Goal: Communication & Community: Answer question/provide support

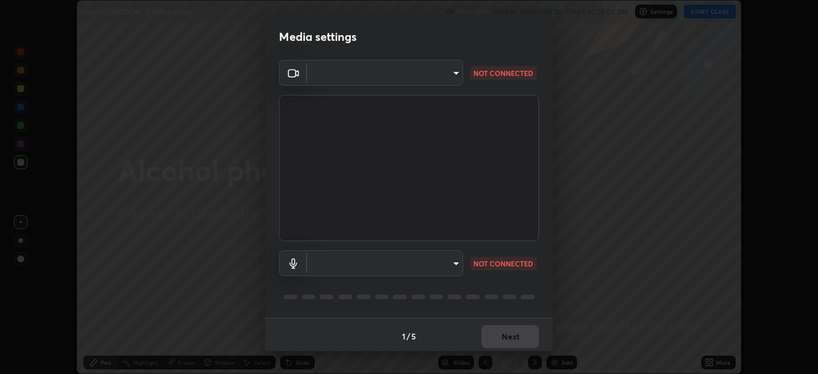
scroll to position [3, 0]
type input "6b7c260327291536b638f6e473b3b57a19bc2ef6066faf66dc0815e3d2555b14"
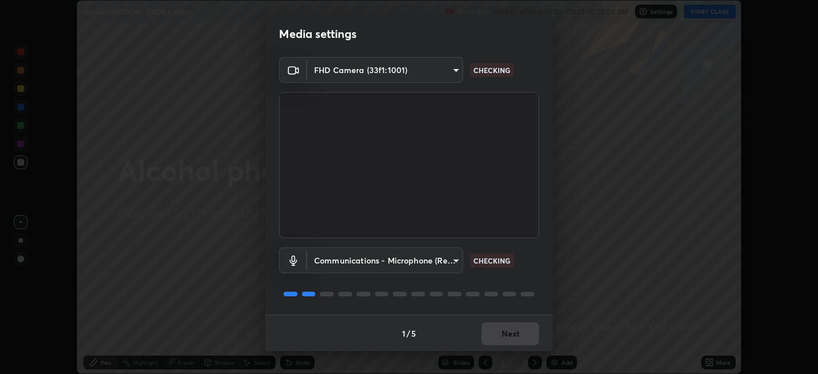
click at [402, 257] on body "Erase all Alcohol [MEDICAL_DATA] & ether Recording WAS SCHEDULED TO START AT 10…" at bounding box center [409, 187] width 818 height 374
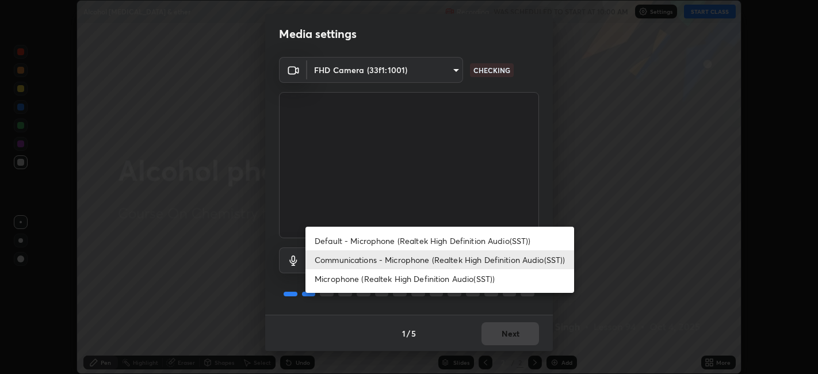
click at [455, 143] on div at bounding box center [409, 187] width 818 height 374
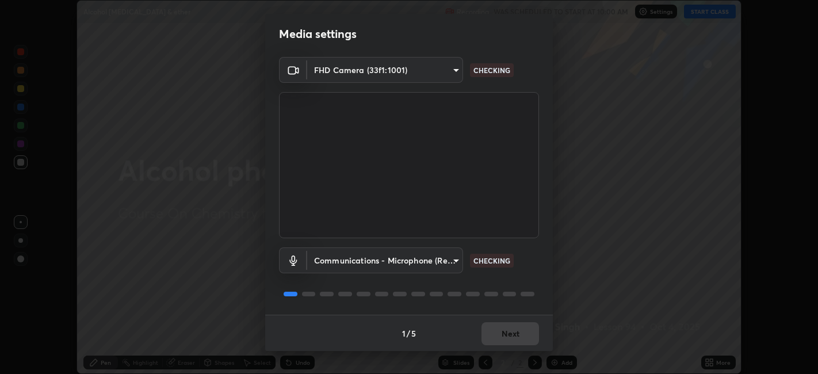
scroll to position [0, 0]
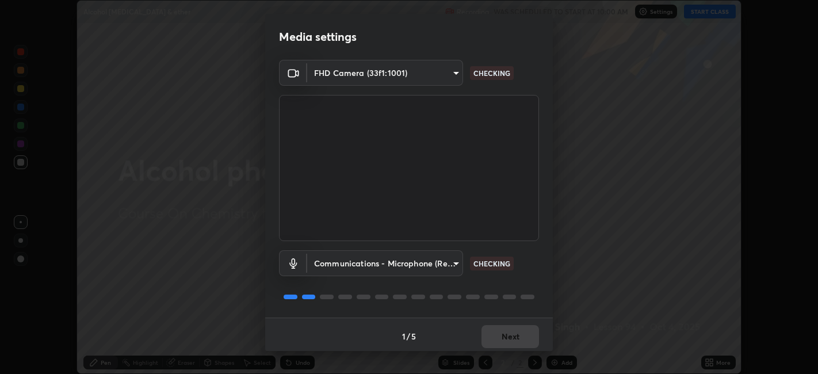
click at [418, 267] on body "Erase all Alcohol [MEDICAL_DATA] & ether Recording WAS SCHEDULED TO START AT 10…" at bounding box center [409, 187] width 818 height 374
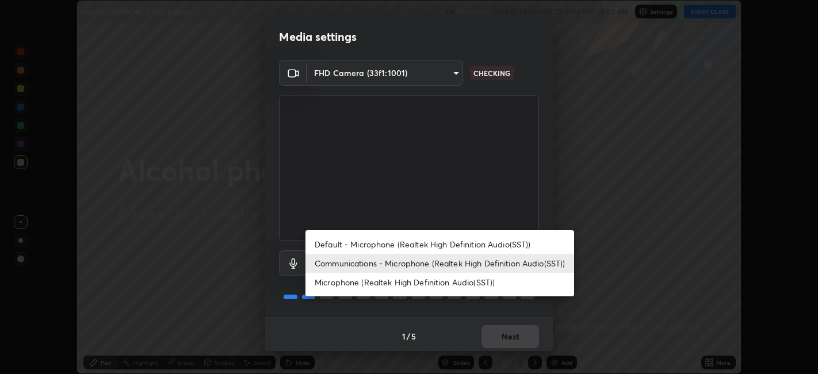
click at [387, 246] on li "Default - Microphone (Realtek High Definition Audio(SST))" at bounding box center [440, 244] width 269 height 19
type input "default"
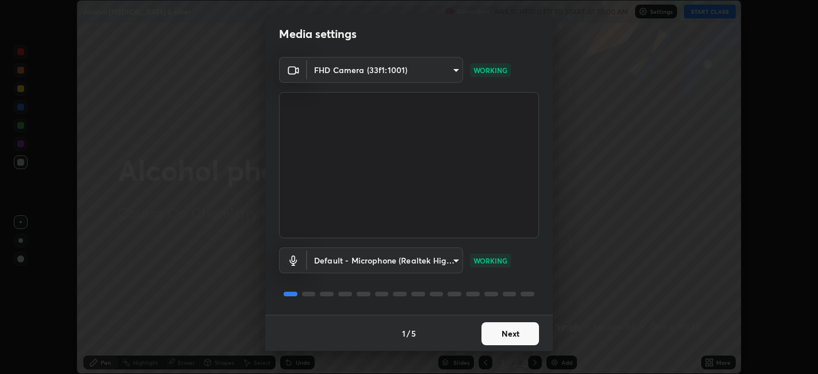
click at [510, 331] on button "Next" at bounding box center [511, 333] width 58 height 23
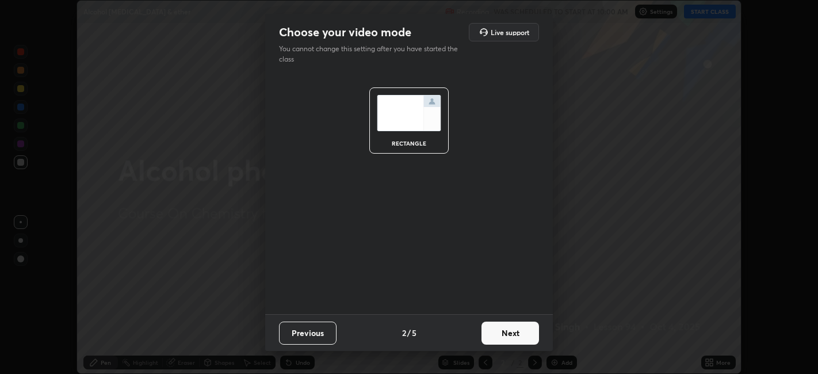
click at [518, 331] on button "Next" at bounding box center [511, 333] width 58 height 23
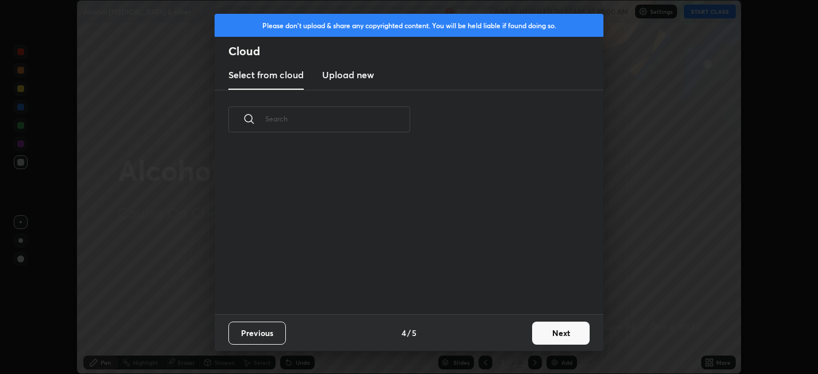
click at [533, 330] on button "Next" at bounding box center [561, 333] width 58 height 23
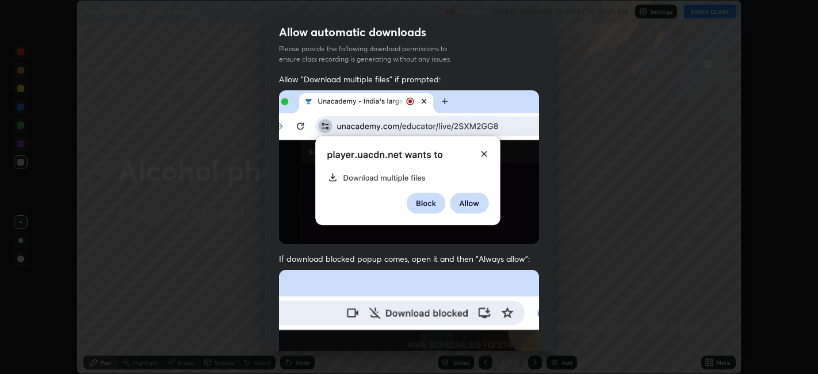
click at [540, 329] on div "Allow "Download multiple files" if prompted: If download blocked popup comes, o…" at bounding box center [409, 316] width 288 height 485
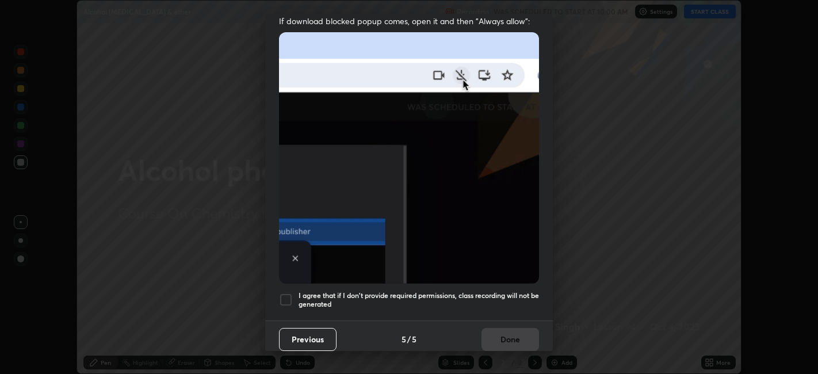
click at [288, 295] on div at bounding box center [286, 300] width 14 height 14
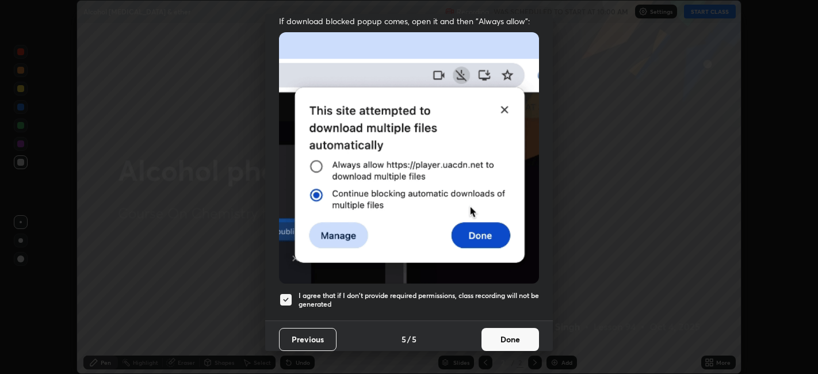
click at [509, 334] on button "Done" at bounding box center [511, 339] width 58 height 23
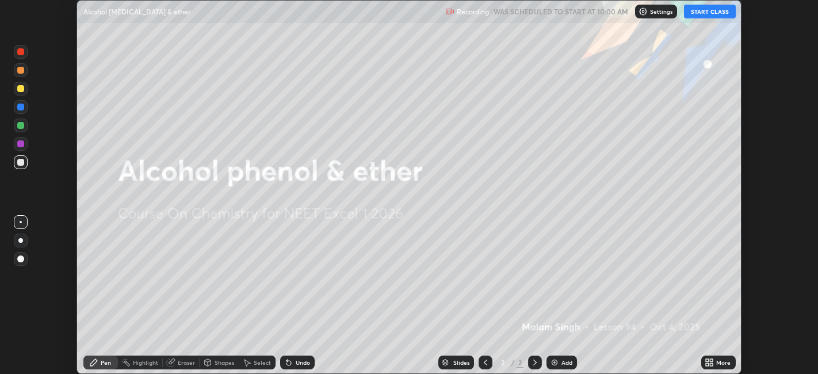
click at [718, 10] on button "START CLASS" at bounding box center [710, 12] width 52 height 14
click at [708, 359] on icon at bounding box center [707, 360] width 3 height 3
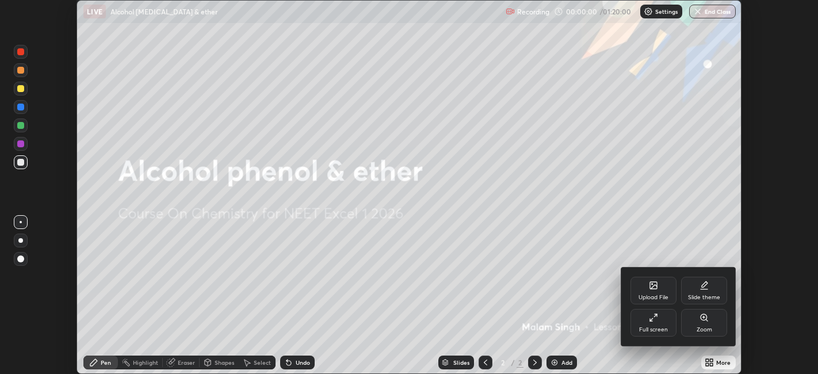
click at [660, 325] on div "Full screen" at bounding box center [654, 323] width 46 height 28
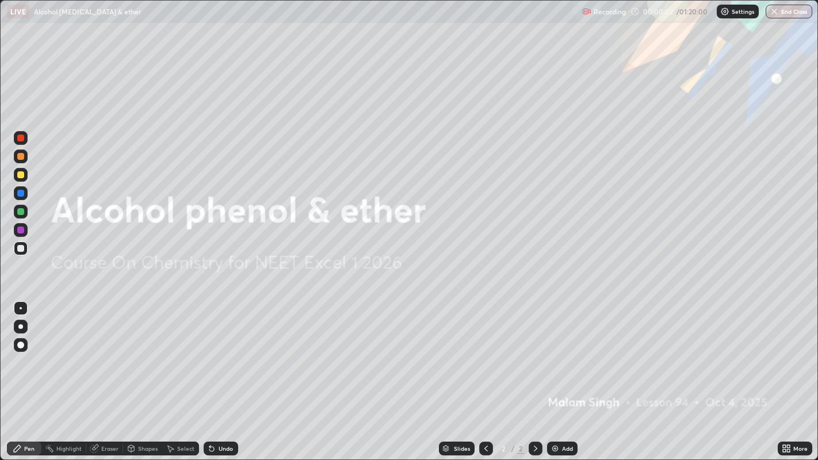
click at [556, 373] on img at bounding box center [555, 448] width 9 height 9
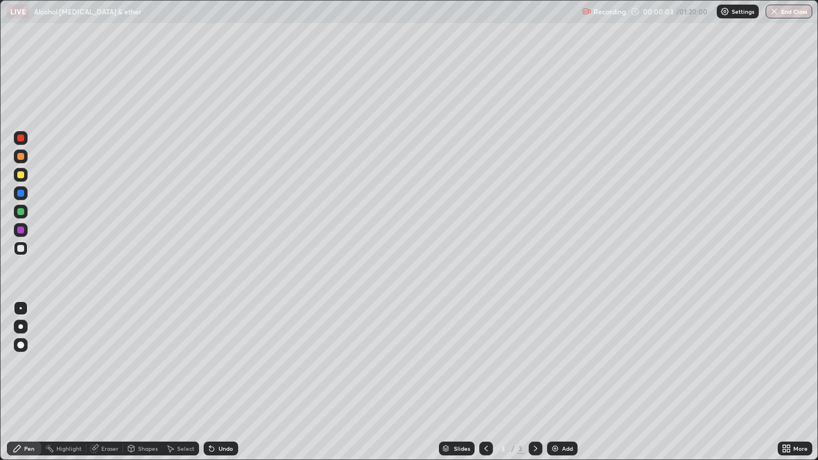
click at [22, 329] on div at bounding box center [20, 327] width 5 height 5
click at [23, 154] on div at bounding box center [20, 156] width 7 height 7
click at [20, 249] on div at bounding box center [20, 248] width 7 height 7
click at [20, 154] on div at bounding box center [20, 156] width 7 height 7
click at [21, 175] on div at bounding box center [20, 174] width 7 height 7
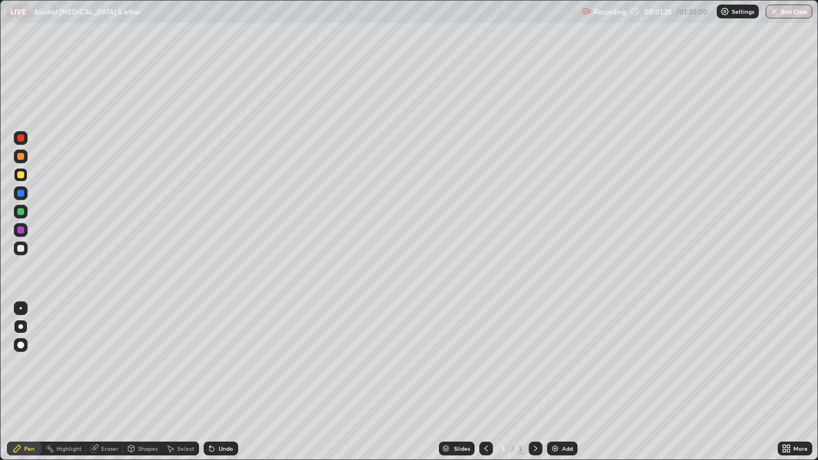
click at [21, 242] on div at bounding box center [21, 249] width 14 height 14
click at [20, 172] on div at bounding box center [20, 174] width 7 height 7
click at [20, 212] on div at bounding box center [20, 211] width 7 height 7
click at [25, 246] on div at bounding box center [21, 249] width 14 height 14
click at [20, 156] on div at bounding box center [20, 156] width 7 height 7
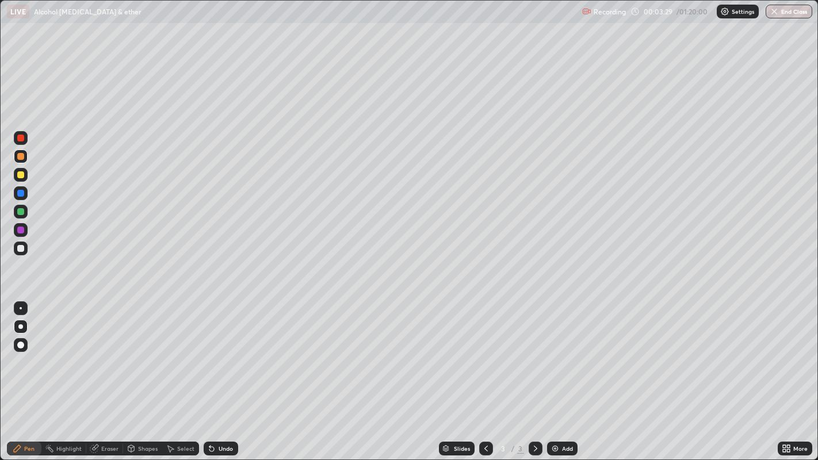
click at [139, 373] on div "Shapes" at bounding box center [148, 449] width 20 height 6
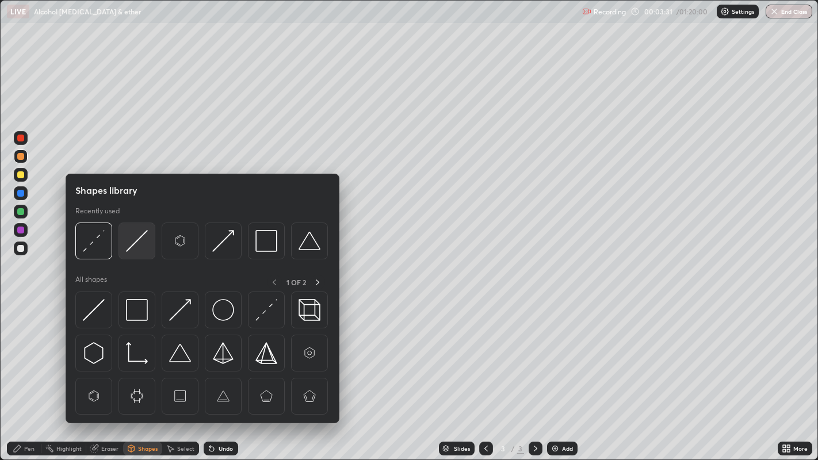
click at [137, 242] on img at bounding box center [137, 241] width 22 height 22
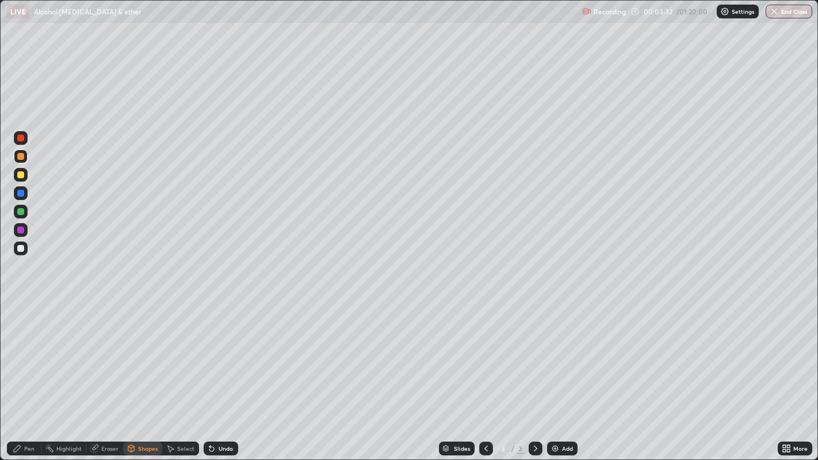
click at [21, 229] on div at bounding box center [20, 230] width 7 height 7
click at [33, 373] on div "Pen" at bounding box center [29, 449] width 10 height 6
click at [23, 245] on div at bounding box center [21, 249] width 14 height 14
click at [20, 212] on div at bounding box center [20, 211] width 7 height 7
click at [18, 188] on div at bounding box center [21, 193] width 14 height 14
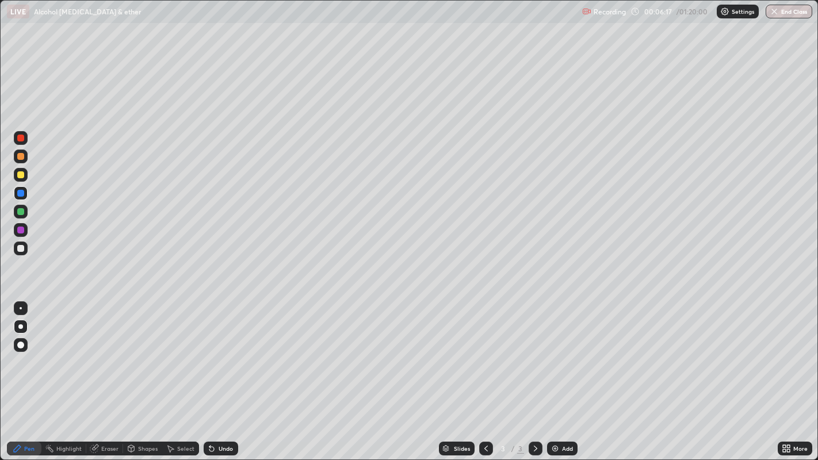
click at [554, 373] on img at bounding box center [555, 448] width 9 height 9
click at [20, 246] on div at bounding box center [20, 248] width 7 height 7
click at [20, 162] on div at bounding box center [21, 157] width 14 height 14
click at [18, 215] on div at bounding box center [21, 212] width 14 height 14
click at [20, 250] on div at bounding box center [20, 248] width 7 height 7
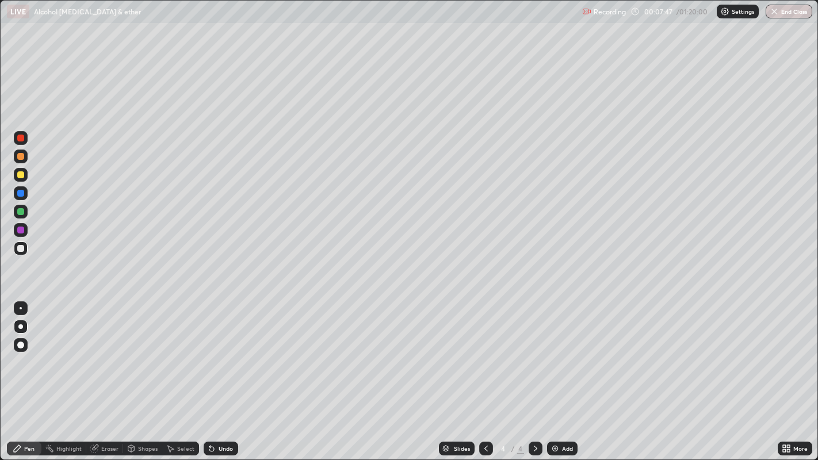
click at [17, 197] on div at bounding box center [21, 193] width 14 height 14
click at [20, 251] on div at bounding box center [20, 248] width 7 height 7
click at [556, 373] on img at bounding box center [555, 448] width 9 height 9
click at [19, 155] on div at bounding box center [20, 156] width 7 height 7
click at [138, 373] on div "Shapes" at bounding box center [148, 449] width 20 height 6
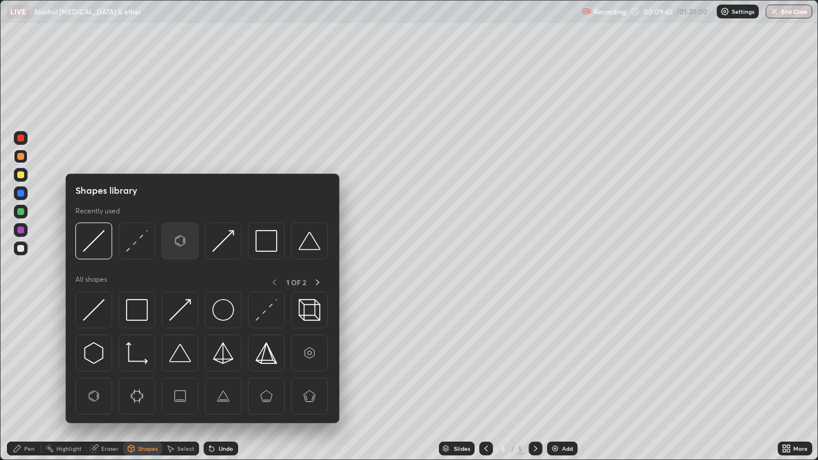
click at [180, 243] on img at bounding box center [180, 241] width 22 height 22
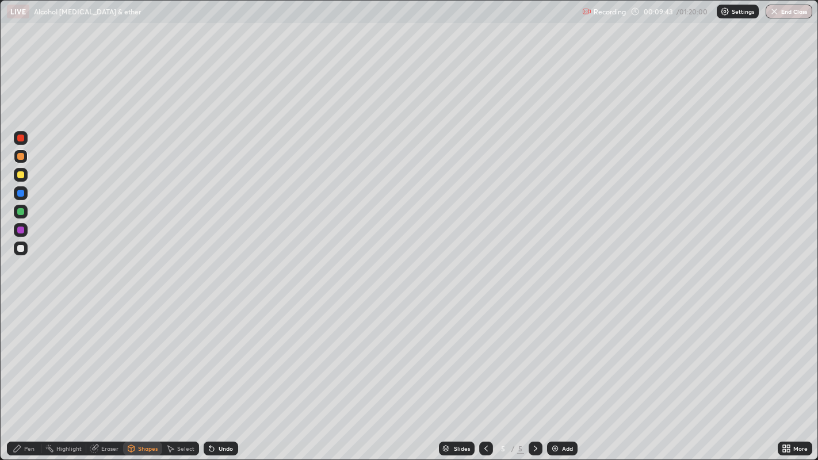
click at [20, 248] on div at bounding box center [20, 248] width 7 height 7
click at [143, 373] on div "Shapes" at bounding box center [148, 449] width 20 height 6
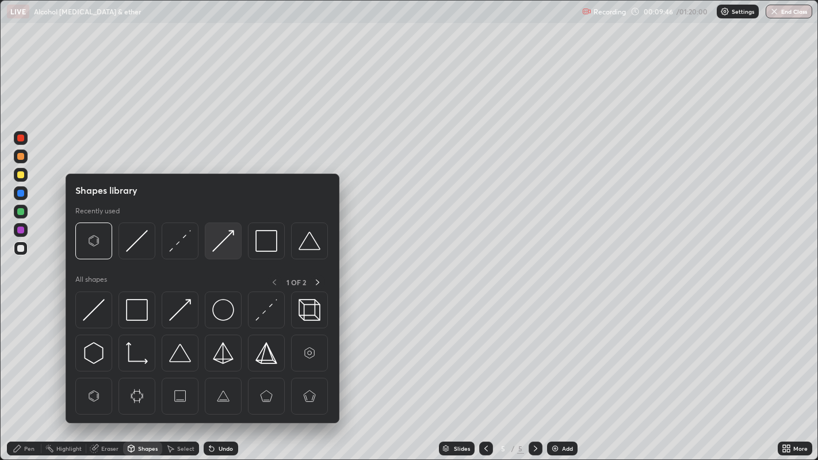
click at [223, 236] on img at bounding box center [223, 241] width 22 height 22
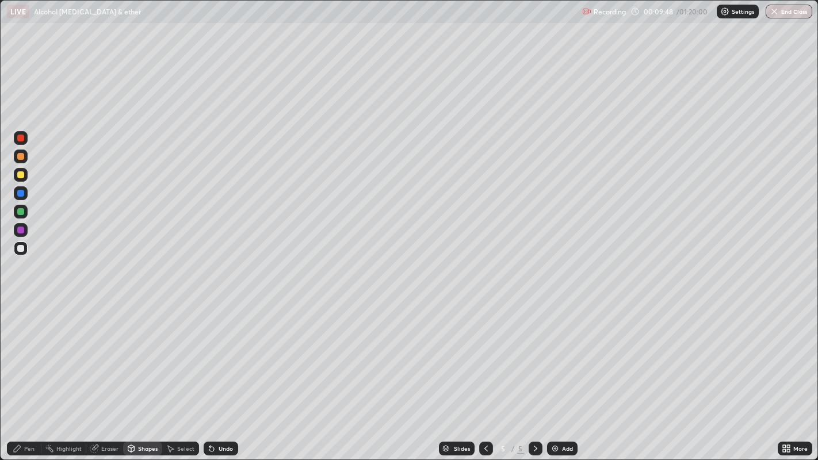
click at [29, 373] on div "Pen" at bounding box center [29, 449] width 10 height 6
click at [20, 154] on div at bounding box center [20, 156] width 7 height 7
click at [14, 158] on div at bounding box center [21, 157] width 14 height 14
click at [23, 197] on div at bounding box center [21, 193] width 14 height 14
click at [18, 157] on div at bounding box center [20, 156] width 7 height 7
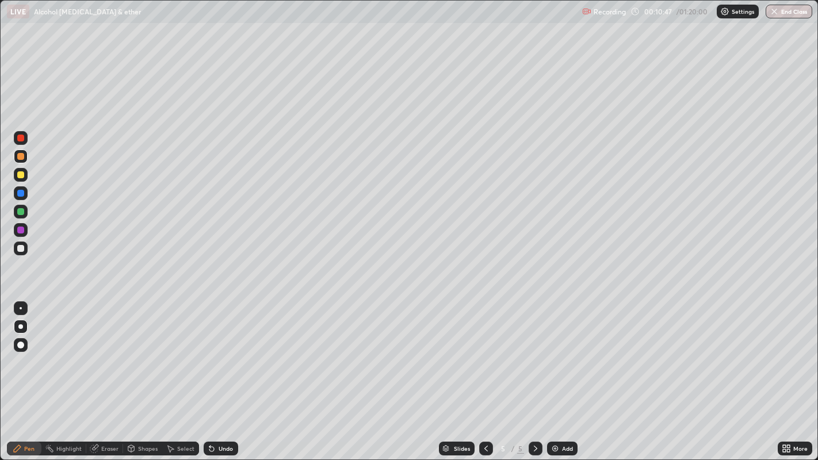
click at [18, 247] on div at bounding box center [20, 248] width 7 height 7
click at [18, 176] on div at bounding box center [20, 174] width 7 height 7
click at [21, 248] on div at bounding box center [20, 248] width 7 height 7
click at [21, 158] on div at bounding box center [20, 156] width 7 height 7
click at [229, 373] on div "Undo" at bounding box center [221, 449] width 35 height 14
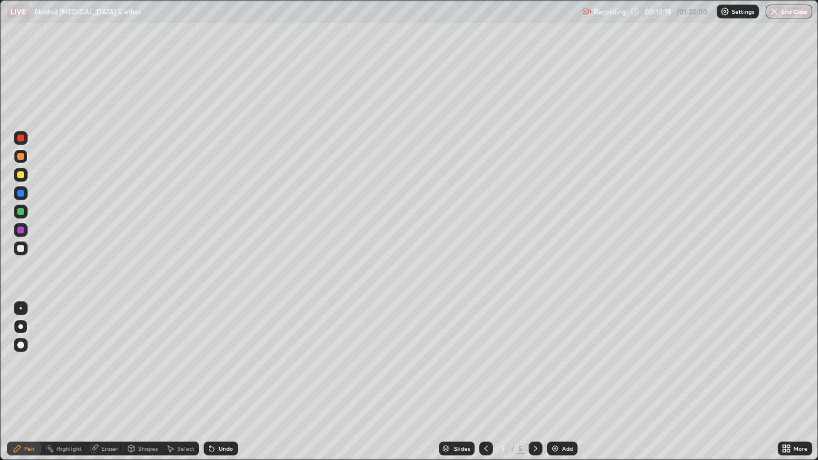
click at [24, 247] on div at bounding box center [20, 248] width 7 height 7
click at [148, 373] on div "Shapes" at bounding box center [148, 449] width 20 height 6
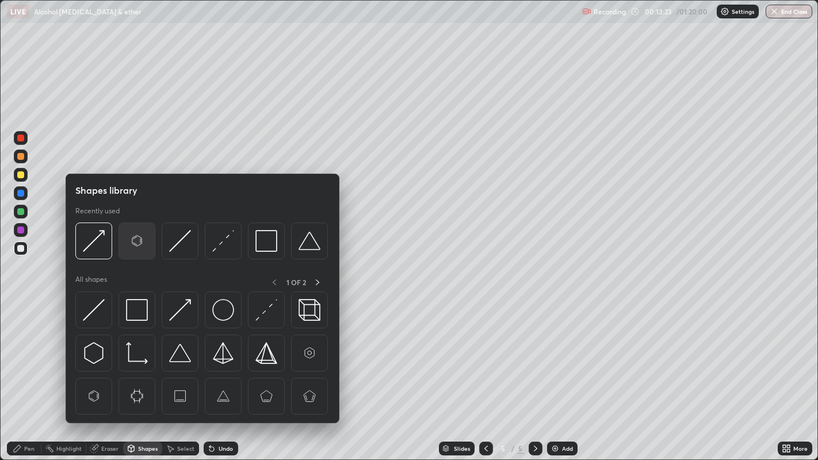
click at [139, 237] on img at bounding box center [137, 241] width 22 height 22
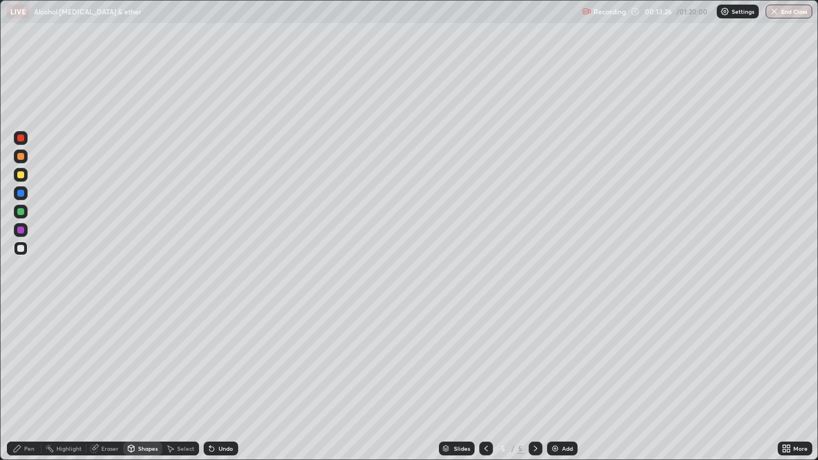
click at [30, 373] on div "Pen" at bounding box center [24, 449] width 35 height 14
click at [186, 373] on div "Select" at bounding box center [185, 449] width 17 height 6
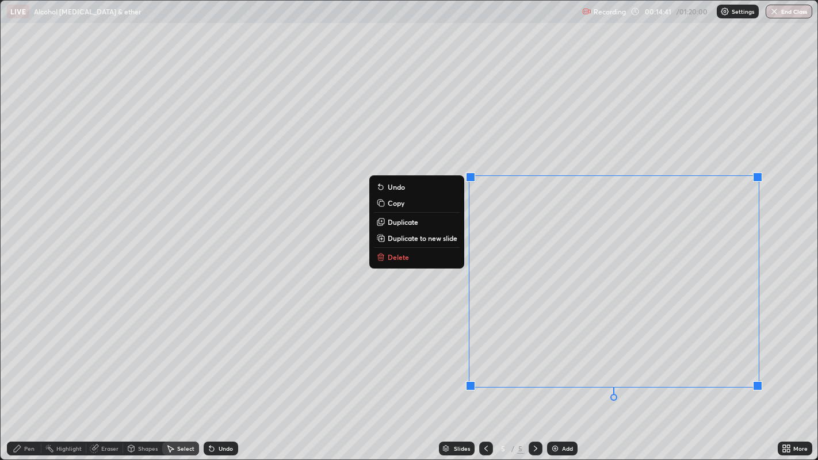
click at [448, 329] on div "0 ° Undo Copy Duplicate Duplicate to new slide Delete" at bounding box center [410, 231] width 818 height 460
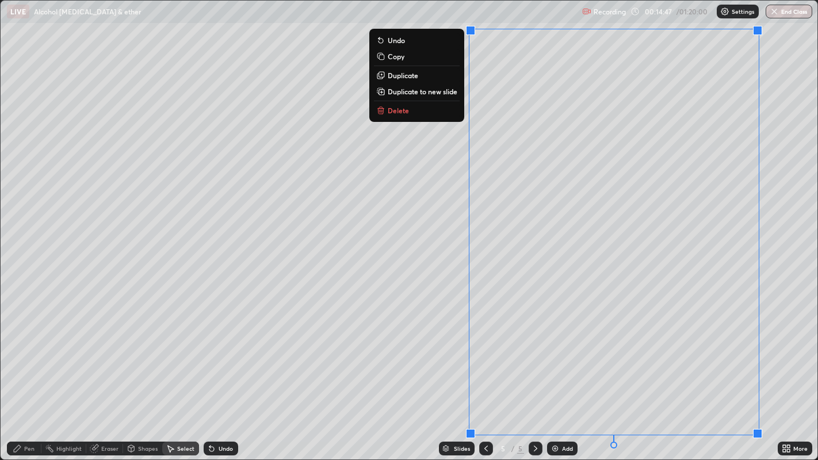
click at [449, 194] on div "0 ° Undo Copy Duplicate Duplicate to new slide Delete" at bounding box center [410, 231] width 818 height 460
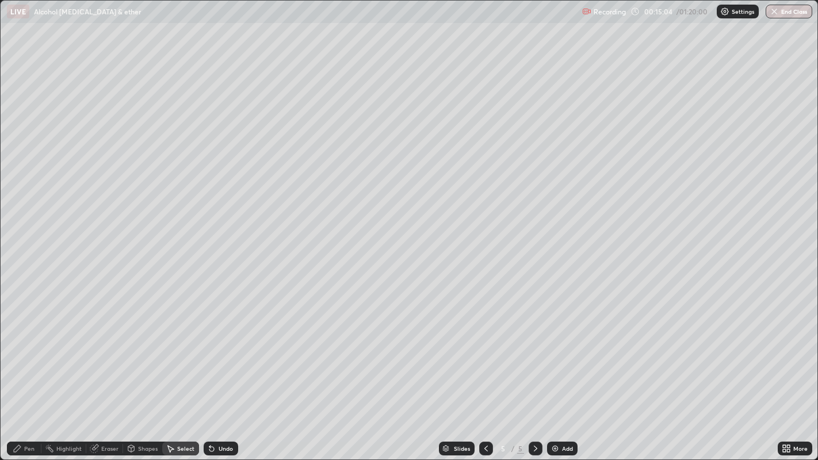
click at [559, 373] on div "Add" at bounding box center [562, 449] width 30 height 14
click at [24, 373] on div "Pen" at bounding box center [29, 449] width 10 height 6
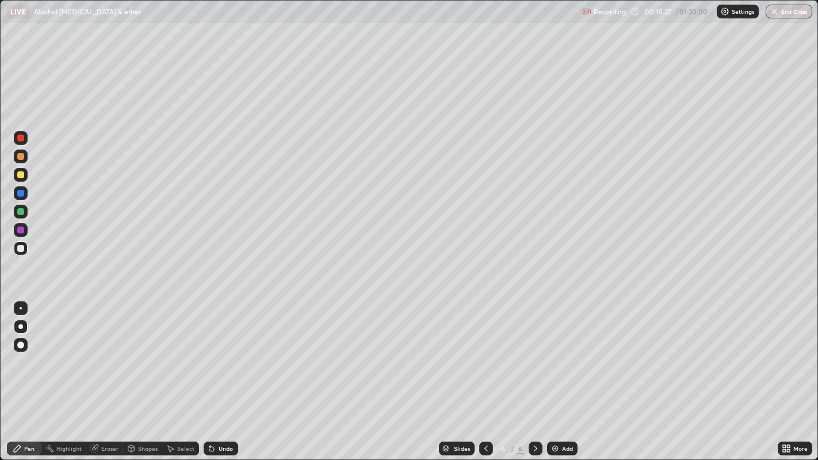
click at [20, 157] on div at bounding box center [20, 156] width 7 height 7
click at [21, 250] on div at bounding box center [20, 248] width 7 height 7
click at [21, 210] on div at bounding box center [20, 211] width 7 height 7
click at [22, 230] on div at bounding box center [20, 230] width 7 height 7
click at [18, 249] on div at bounding box center [20, 248] width 7 height 7
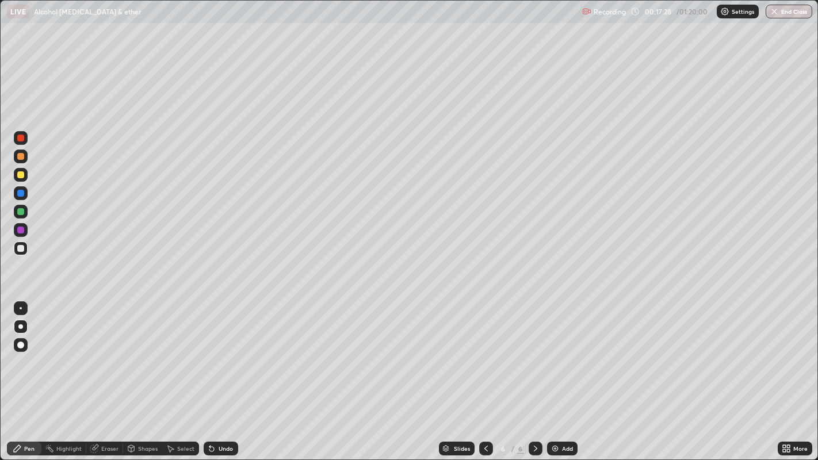
click at [110, 373] on div "Eraser" at bounding box center [109, 449] width 17 height 6
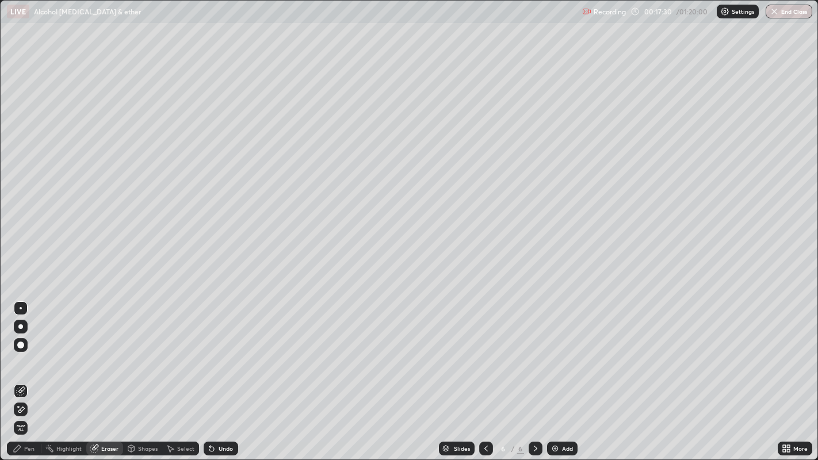
click at [35, 373] on div "Pen" at bounding box center [24, 449] width 35 height 14
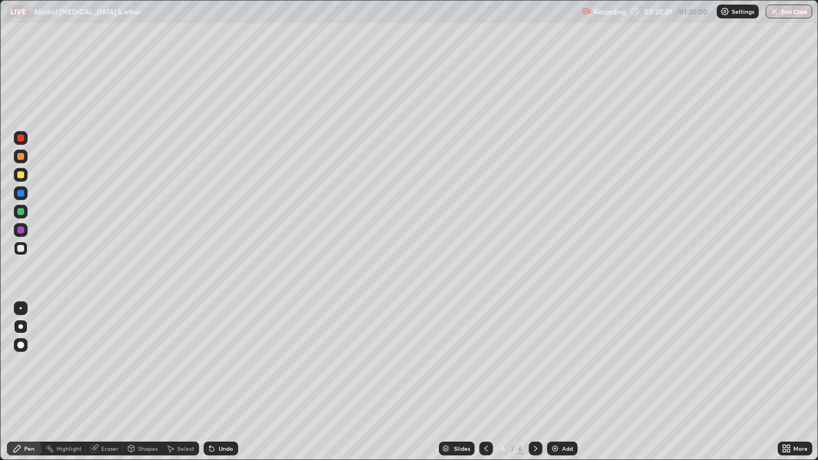
click at [485, 373] on icon at bounding box center [486, 449] width 3 height 6
click at [532, 373] on div at bounding box center [536, 449] width 14 height 14
click at [556, 373] on img at bounding box center [555, 448] width 9 height 9
click at [21, 158] on div at bounding box center [20, 156] width 7 height 7
click at [21, 249] on div at bounding box center [20, 248] width 7 height 7
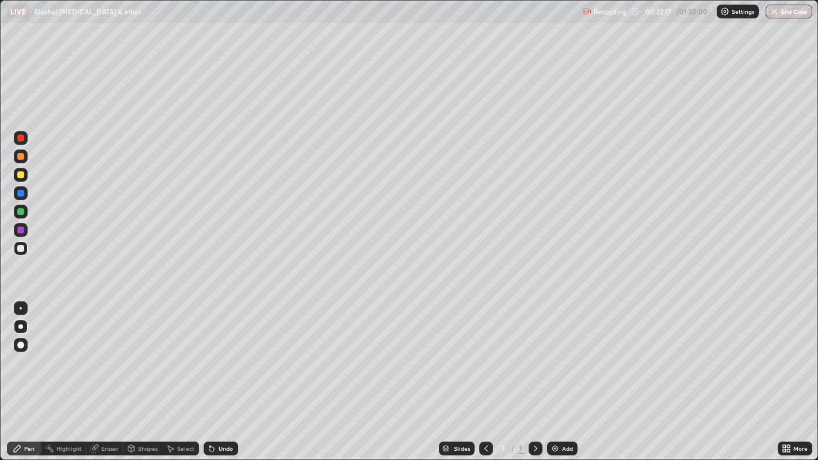
click at [18, 173] on div at bounding box center [20, 174] width 7 height 7
click at [21, 249] on div at bounding box center [20, 248] width 7 height 7
click at [20, 211] on div at bounding box center [20, 211] width 7 height 7
click at [18, 211] on div at bounding box center [20, 211] width 7 height 7
click at [21, 230] on div at bounding box center [20, 230] width 7 height 7
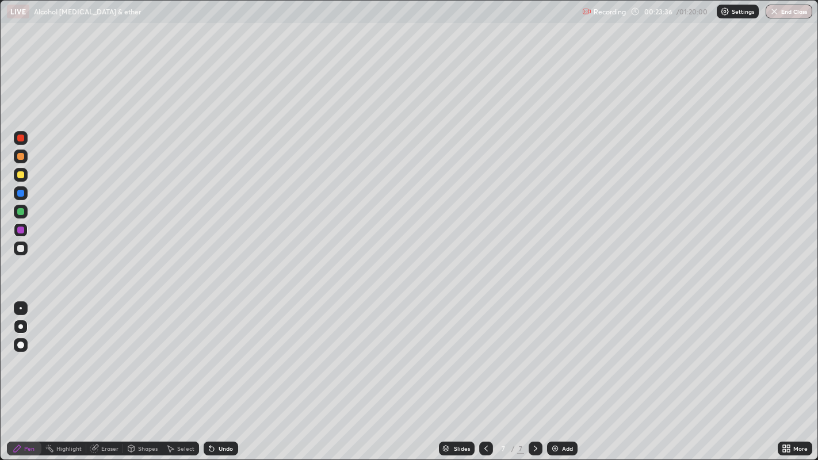
click at [20, 248] on div at bounding box center [20, 248] width 7 height 7
click at [227, 373] on div "Undo" at bounding box center [226, 449] width 14 height 6
click at [219, 373] on div "Undo" at bounding box center [226, 449] width 14 height 6
click at [21, 156] on div at bounding box center [20, 156] width 7 height 7
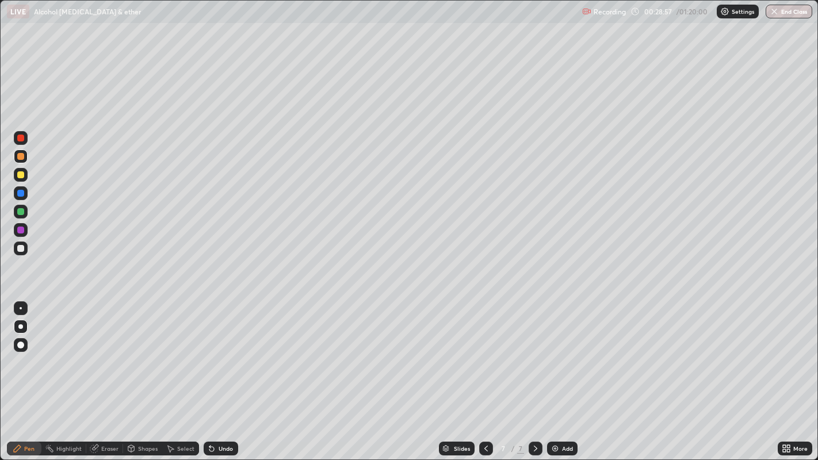
click at [485, 373] on icon at bounding box center [486, 448] width 9 height 9
click at [488, 373] on div at bounding box center [486, 449] width 14 height 14
click at [485, 373] on icon at bounding box center [486, 448] width 9 height 9
click at [535, 373] on icon at bounding box center [535, 448] width 9 height 9
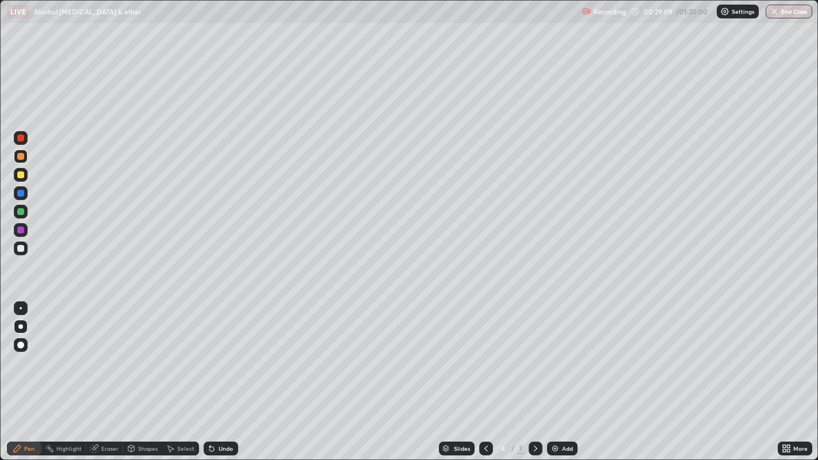
click at [536, 373] on icon at bounding box center [535, 448] width 9 height 9
click at [534, 373] on icon at bounding box center [535, 448] width 9 height 9
click at [558, 373] on div "Add" at bounding box center [562, 449] width 30 height 14
click at [22, 247] on div at bounding box center [20, 248] width 7 height 7
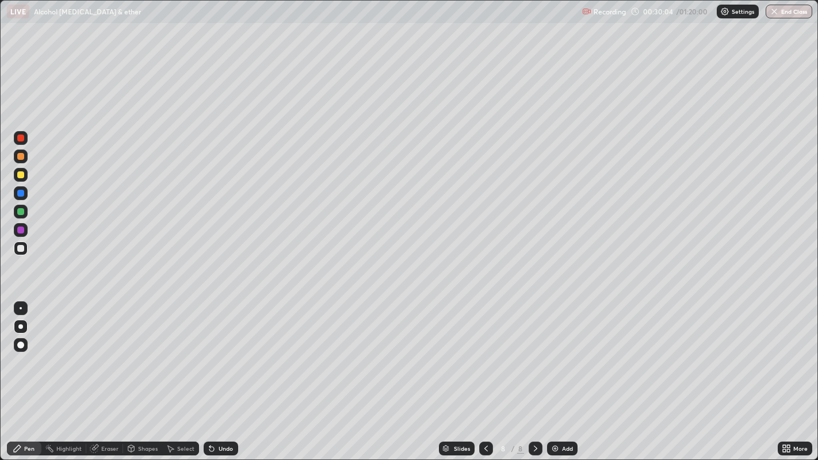
click at [20, 171] on div at bounding box center [20, 174] width 7 height 7
click at [20, 247] on div at bounding box center [20, 248] width 7 height 7
click at [18, 173] on div at bounding box center [20, 174] width 7 height 7
click at [20, 249] on div at bounding box center [20, 248] width 7 height 7
click at [20, 157] on div at bounding box center [20, 156] width 7 height 7
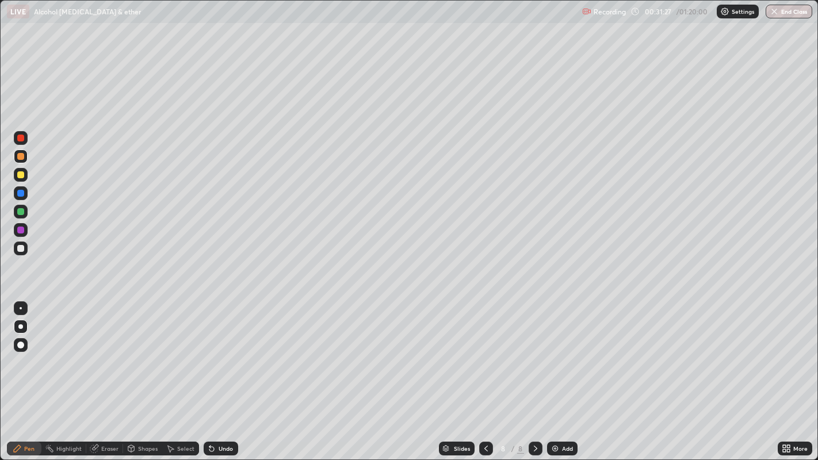
click at [21, 248] on div at bounding box center [20, 248] width 7 height 7
click at [222, 373] on div "Undo" at bounding box center [226, 449] width 14 height 6
click at [226, 373] on div "Undo" at bounding box center [226, 449] width 14 height 6
click at [143, 373] on div "Shapes" at bounding box center [148, 449] width 20 height 6
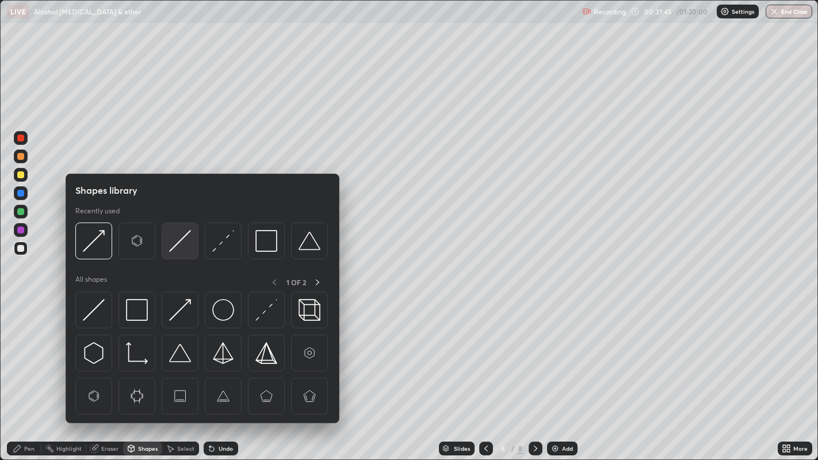
click at [185, 237] on img at bounding box center [180, 241] width 22 height 22
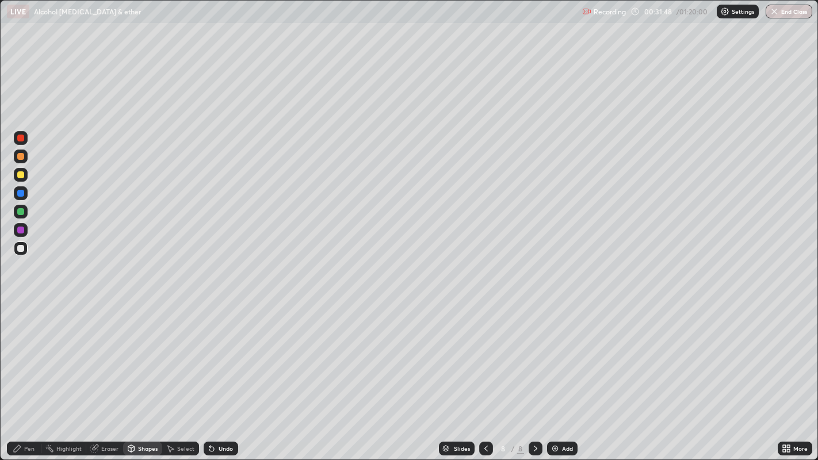
click at [29, 373] on div "Pen" at bounding box center [29, 449] width 10 height 6
click at [22, 173] on div at bounding box center [20, 174] width 7 height 7
click at [554, 373] on img at bounding box center [555, 448] width 9 height 9
click at [21, 211] on div at bounding box center [20, 211] width 7 height 7
click at [17, 249] on div at bounding box center [20, 248] width 7 height 7
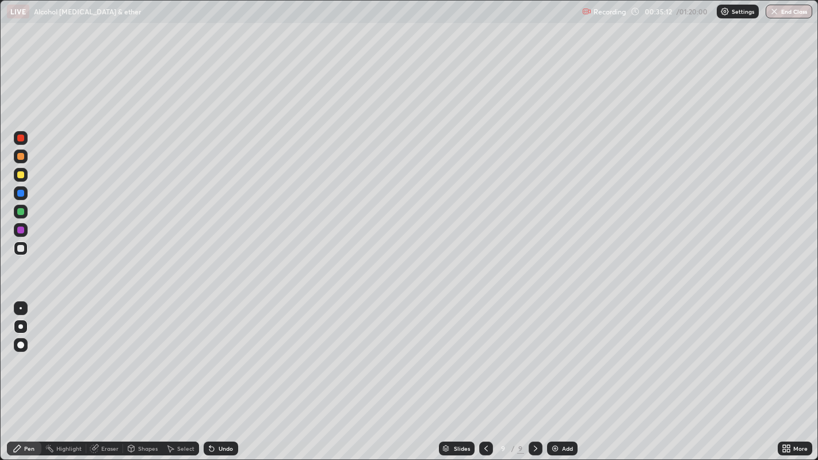
click at [16, 158] on div at bounding box center [21, 157] width 14 height 14
click at [143, 373] on div "Shapes" at bounding box center [148, 449] width 20 height 6
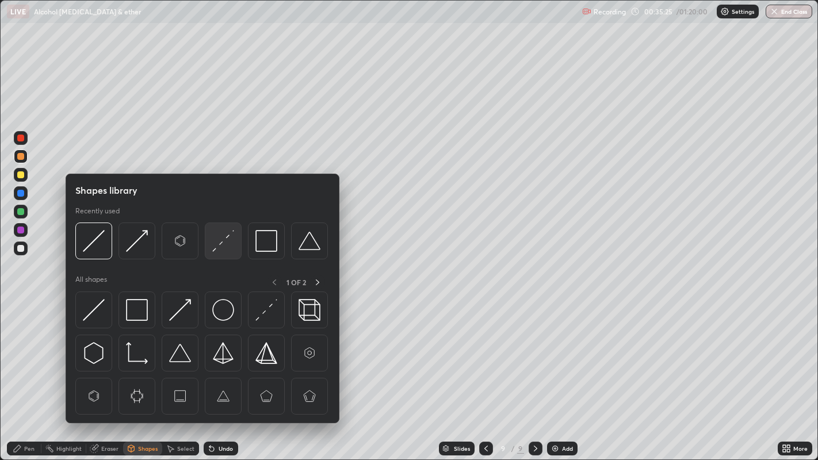
click at [219, 241] on img at bounding box center [223, 241] width 22 height 22
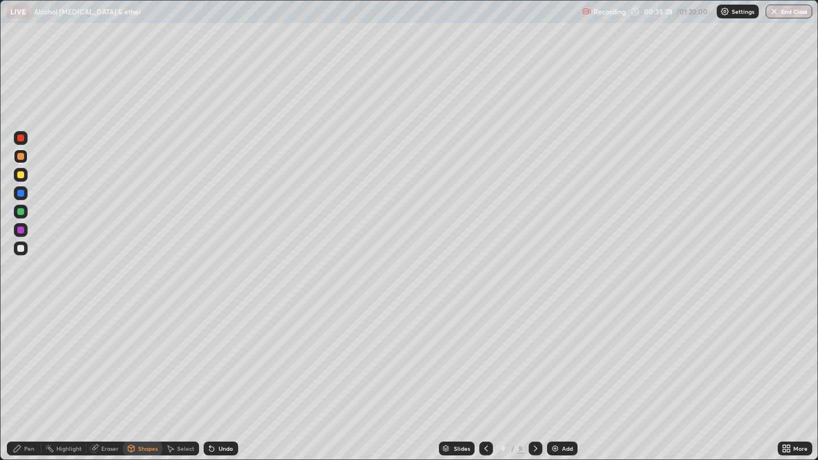
click at [33, 373] on div "Pen" at bounding box center [24, 449] width 35 height 14
click at [18, 251] on div at bounding box center [20, 248] width 7 height 7
click at [20, 156] on div at bounding box center [20, 156] width 7 height 7
click at [23, 250] on div at bounding box center [20, 248] width 7 height 7
click at [20, 175] on div at bounding box center [20, 174] width 7 height 7
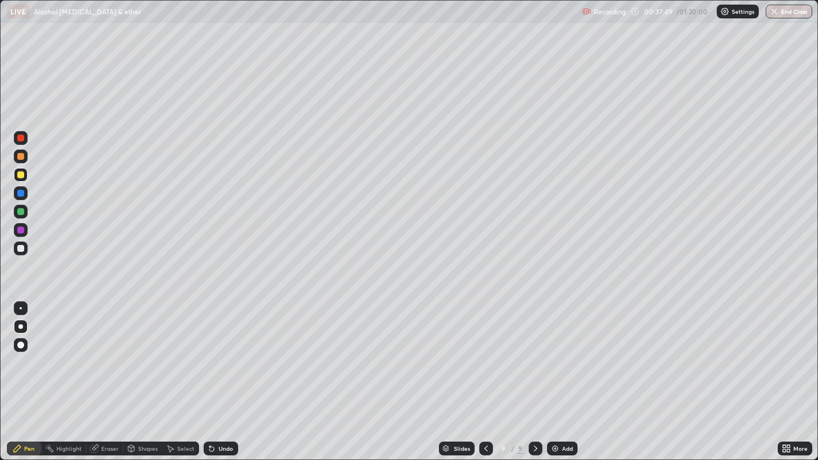
click at [18, 248] on div at bounding box center [20, 248] width 7 height 7
click at [20, 176] on div at bounding box center [20, 174] width 7 height 7
click at [18, 208] on div at bounding box center [20, 211] width 7 height 7
click at [20, 194] on div at bounding box center [20, 193] width 7 height 7
click at [20, 248] on div at bounding box center [20, 248] width 7 height 7
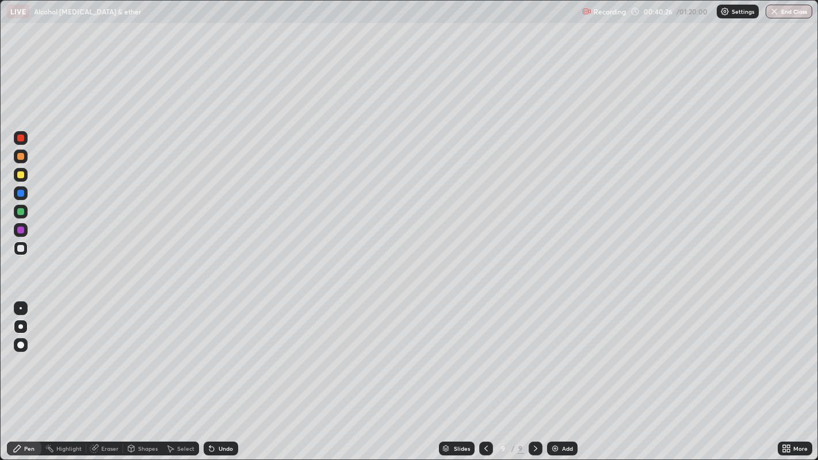
click at [14, 155] on div at bounding box center [21, 157] width 14 height 14
click at [20, 250] on div at bounding box center [20, 248] width 7 height 7
click at [23, 175] on div at bounding box center [20, 174] width 7 height 7
click at [553, 373] on div "Add" at bounding box center [562, 449] width 30 height 14
click at [17, 154] on div at bounding box center [20, 156] width 7 height 7
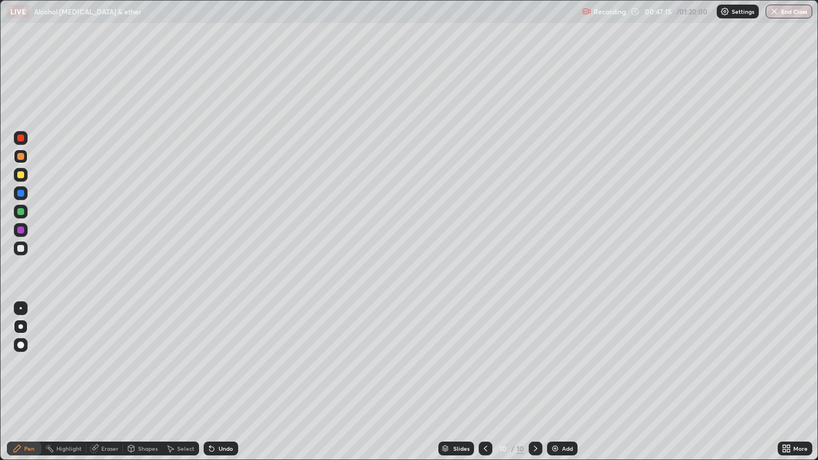
click at [20, 251] on div at bounding box center [20, 248] width 7 height 7
click at [18, 247] on div at bounding box center [20, 248] width 7 height 7
click at [21, 159] on div at bounding box center [20, 156] width 7 height 7
click at [109, 373] on div "Eraser" at bounding box center [109, 449] width 17 height 6
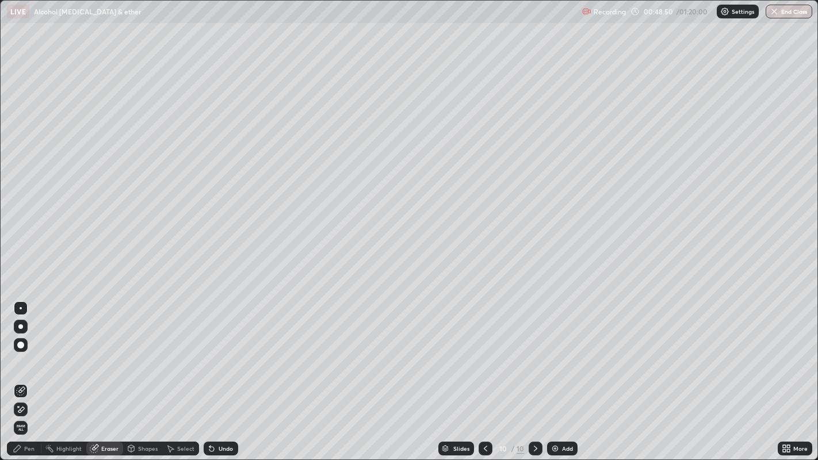
click at [32, 373] on div "Pen" at bounding box center [24, 449] width 35 height 14
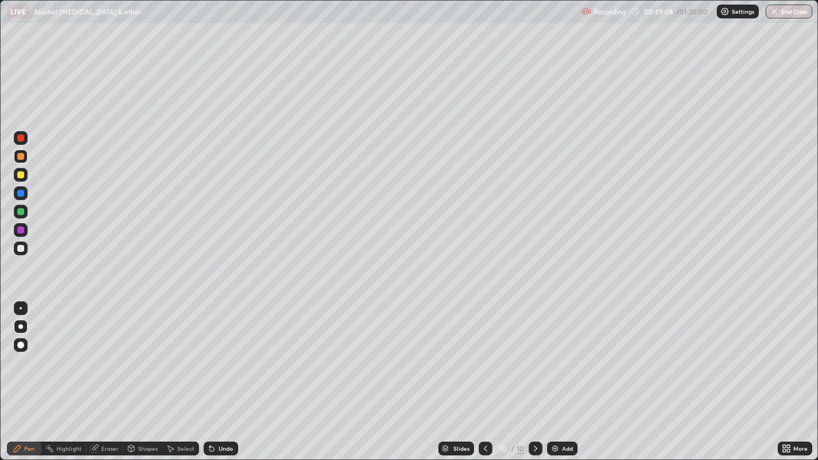
click at [18, 250] on div at bounding box center [20, 248] width 7 height 7
click at [222, 373] on div "Undo" at bounding box center [226, 449] width 14 height 6
click at [223, 373] on div "Undo" at bounding box center [226, 449] width 14 height 6
click at [20, 157] on div at bounding box center [20, 156] width 7 height 7
click at [21, 248] on div at bounding box center [20, 248] width 7 height 7
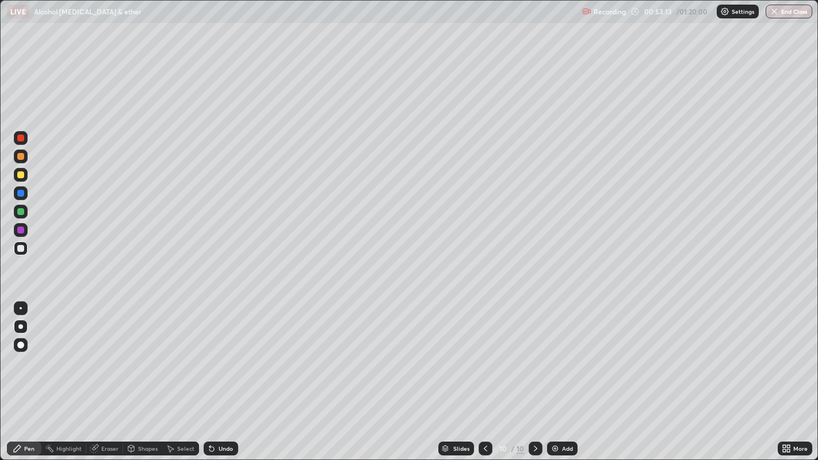
click at [558, 373] on img at bounding box center [555, 448] width 9 height 9
click at [17, 158] on div at bounding box center [21, 157] width 14 height 14
click at [20, 249] on div at bounding box center [20, 248] width 7 height 7
click at [23, 159] on div at bounding box center [20, 156] width 7 height 7
click at [15, 249] on div at bounding box center [21, 249] width 14 height 14
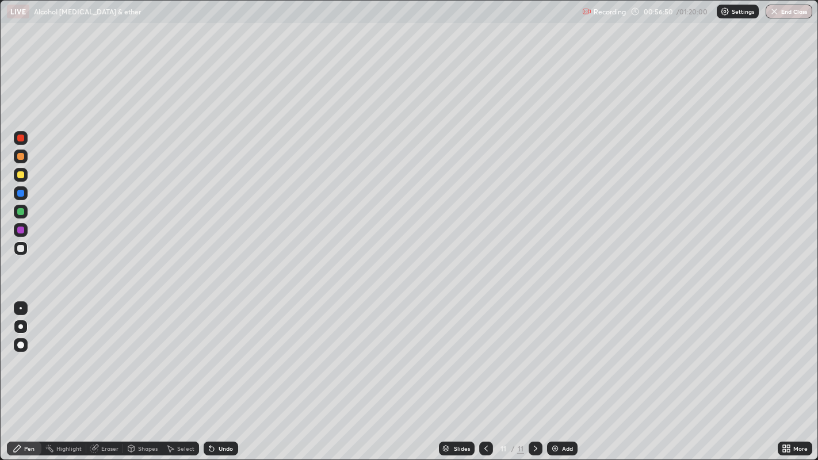
click at [139, 373] on div "Shapes" at bounding box center [148, 449] width 20 height 6
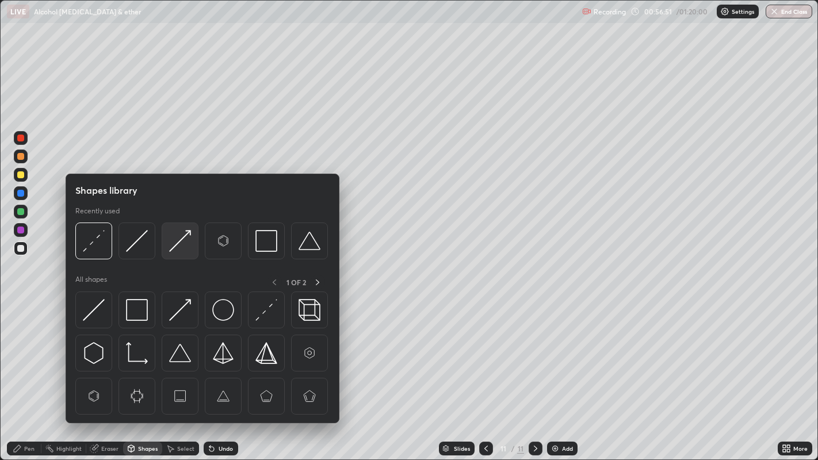
click at [182, 240] on img at bounding box center [180, 241] width 22 height 22
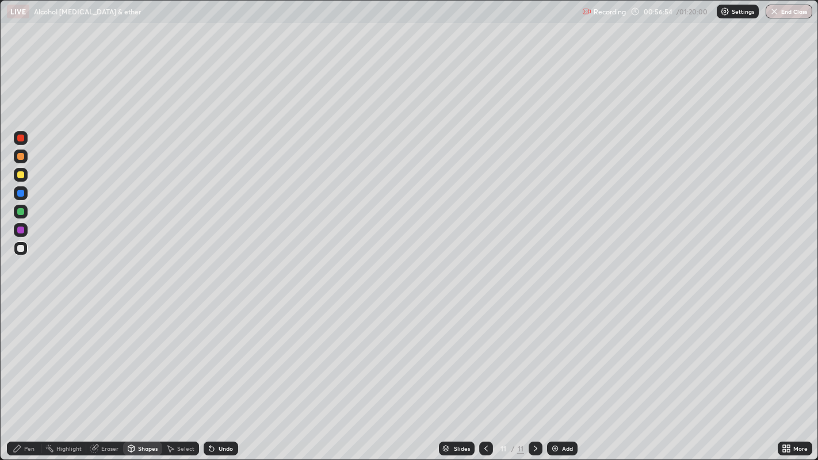
click at [33, 373] on div "Pen" at bounding box center [29, 449] width 10 height 6
click at [24, 163] on div at bounding box center [21, 157] width 14 height 14
click at [19, 176] on div at bounding box center [20, 174] width 7 height 7
click at [20, 174] on div at bounding box center [20, 174] width 7 height 7
click at [21, 157] on div at bounding box center [20, 156] width 7 height 7
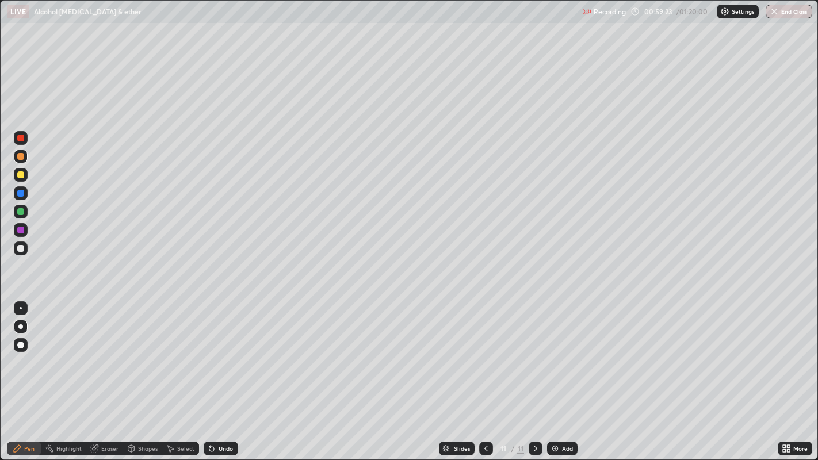
click at [18, 212] on div at bounding box center [20, 211] width 7 height 7
click at [20, 176] on div at bounding box center [20, 174] width 7 height 7
click at [20, 211] on div at bounding box center [20, 211] width 7 height 7
click at [20, 210] on div at bounding box center [20, 211] width 7 height 7
click at [18, 251] on div at bounding box center [20, 248] width 7 height 7
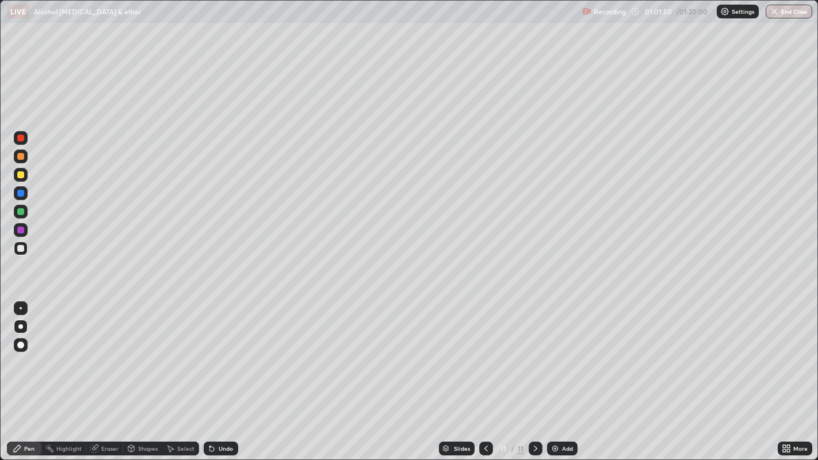
click at [18, 211] on div at bounding box center [20, 211] width 7 height 7
click at [17, 248] on div at bounding box center [20, 248] width 7 height 7
click at [22, 210] on div at bounding box center [20, 211] width 7 height 7
click at [555, 373] on img at bounding box center [555, 448] width 9 height 9
click at [22, 157] on div at bounding box center [20, 156] width 7 height 7
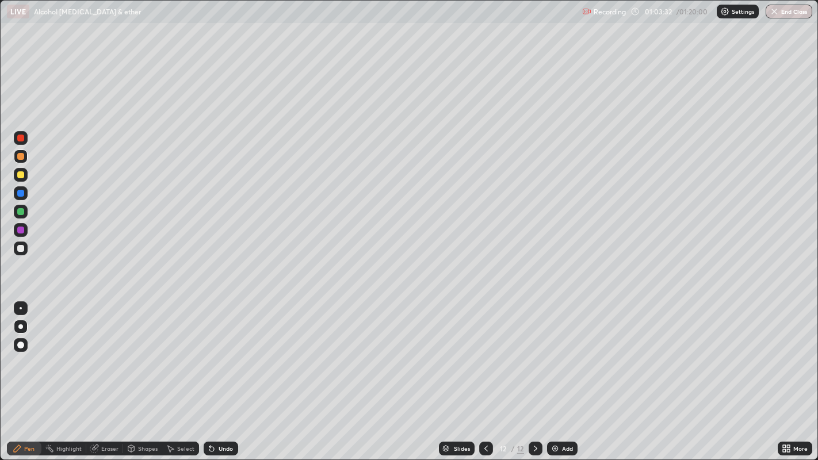
click at [21, 251] on div at bounding box center [20, 248] width 7 height 7
click at [18, 158] on div at bounding box center [20, 156] width 7 height 7
click at [20, 212] on div at bounding box center [20, 211] width 7 height 7
click at [23, 247] on div at bounding box center [20, 248] width 7 height 7
click at [21, 213] on div at bounding box center [20, 211] width 7 height 7
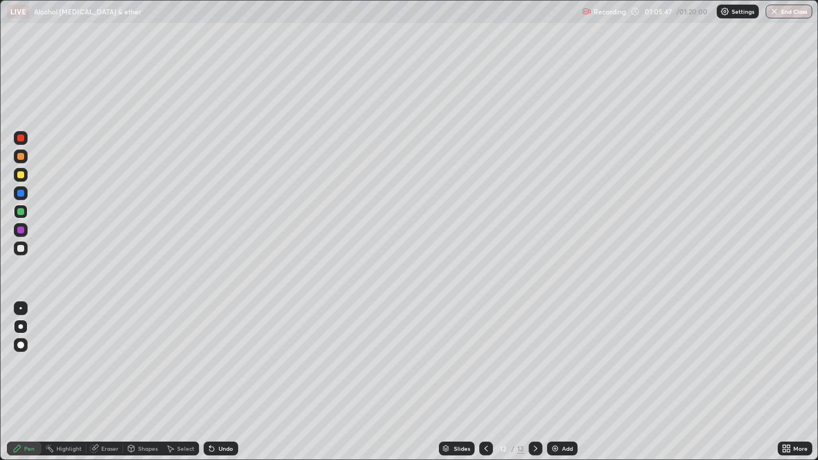
click at [20, 176] on div at bounding box center [20, 174] width 7 height 7
click at [21, 250] on div at bounding box center [20, 248] width 7 height 7
click at [556, 373] on img at bounding box center [555, 448] width 9 height 9
click at [784, 373] on div "More" at bounding box center [795, 448] width 35 height 23
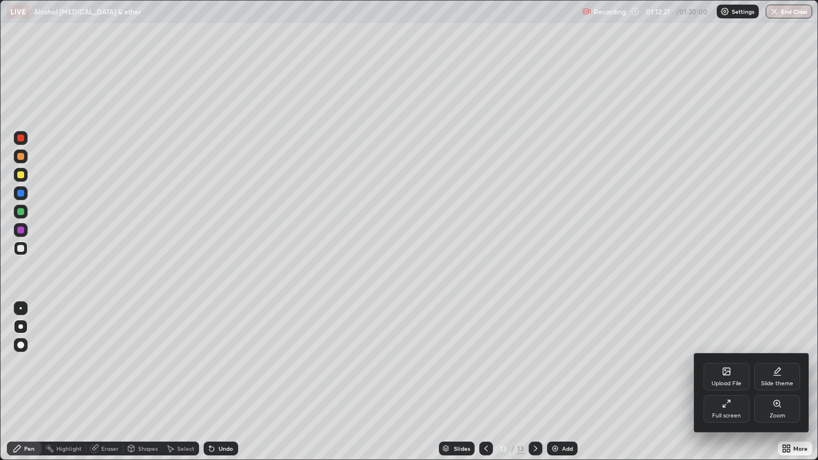
click at [724, 373] on icon at bounding box center [724, 406] width 3 height 3
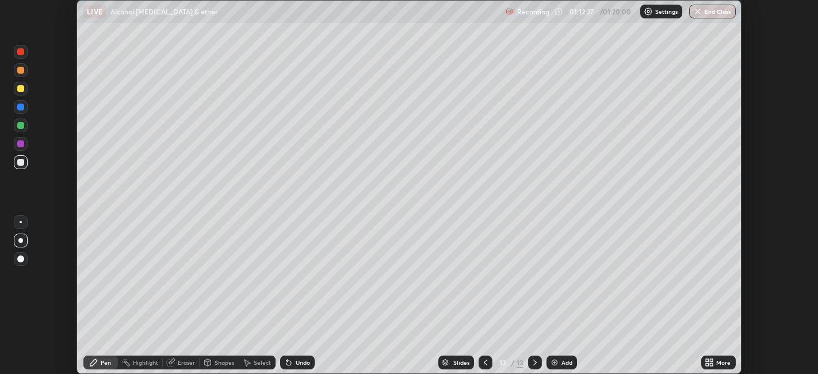
scroll to position [57172, 56727]
click at [716, 12] on button "End Class" at bounding box center [713, 12] width 45 height 14
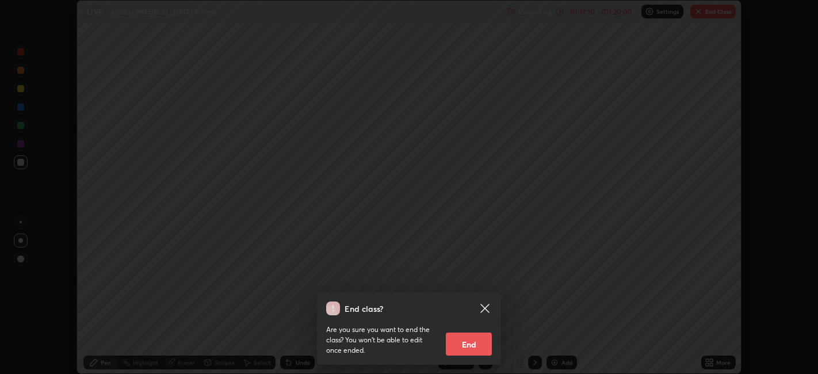
click at [465, 342] on button "End" at bounding box center [469, 344] width 46 height 23
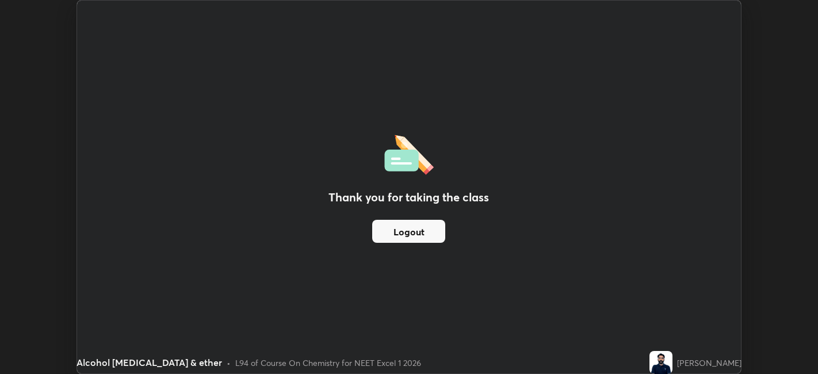
click at [615, 35] on p "Recording has stopped" at bounding box center [594, 38] width 72 height 9
click at [432, 227] on button "Logout" at bounding box center [408, 231] width 73 height 23
click at [429, 237] on button "Logout" at bounding box center [408, 231] width 73 height 23
click at [429, 238] on button "Logout" at bounding box center [408, 231] width 73 height 23
click at [428, 238] on button "Logout" at bounding box center [408, 231] width 73 height 23
